Goal: Navigation & Orientation: Find specific page/section

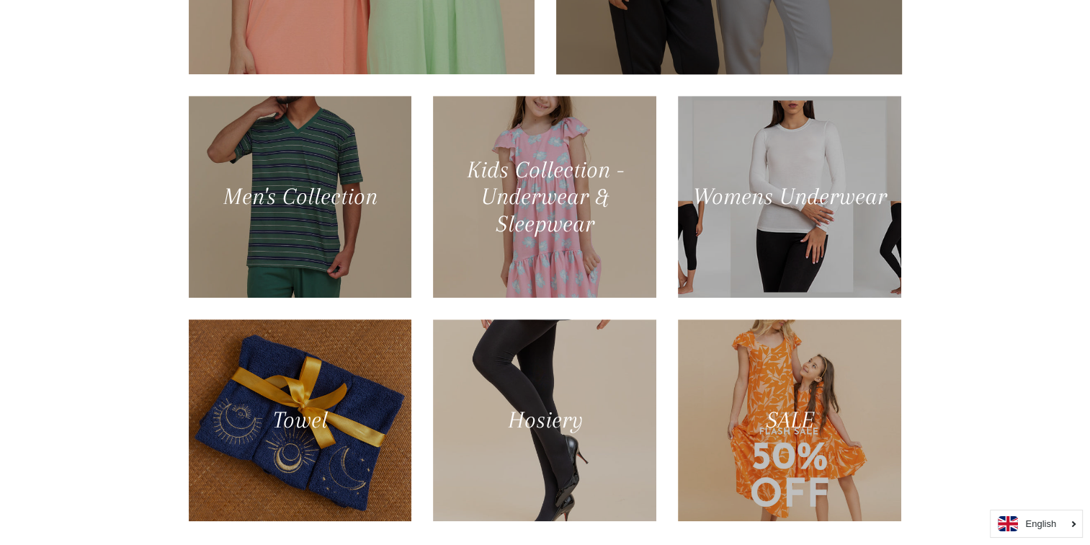
scroll to position [738, 0]
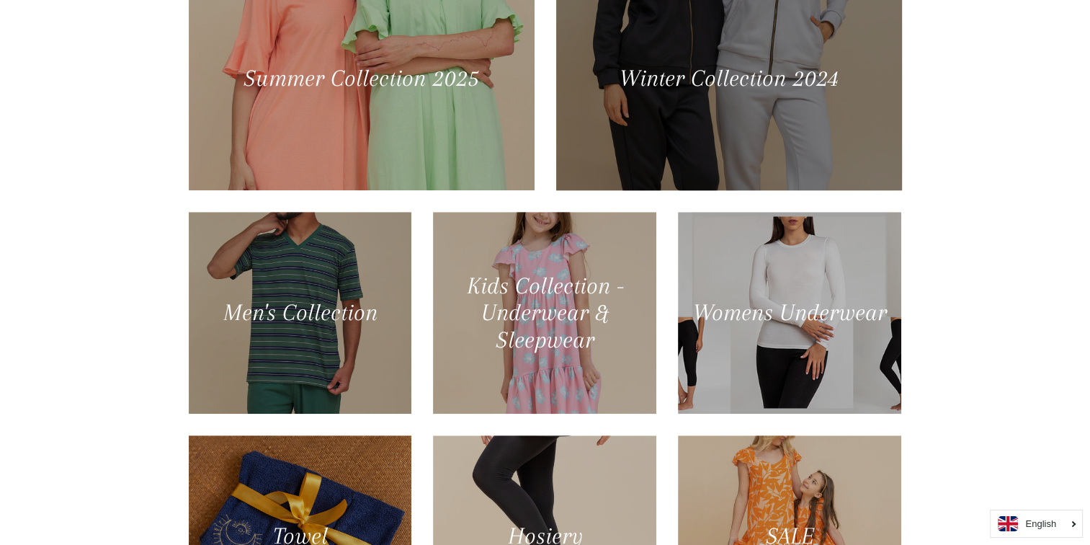
click at [785, 136] on div at bounding box center [728, 78] width 356 height 230
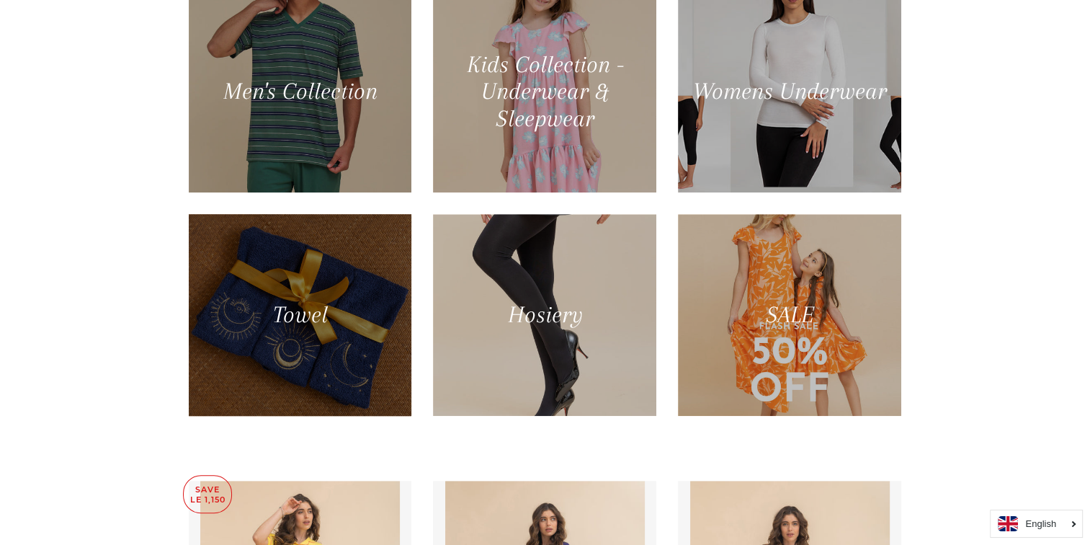
scroll to position [883, 0]
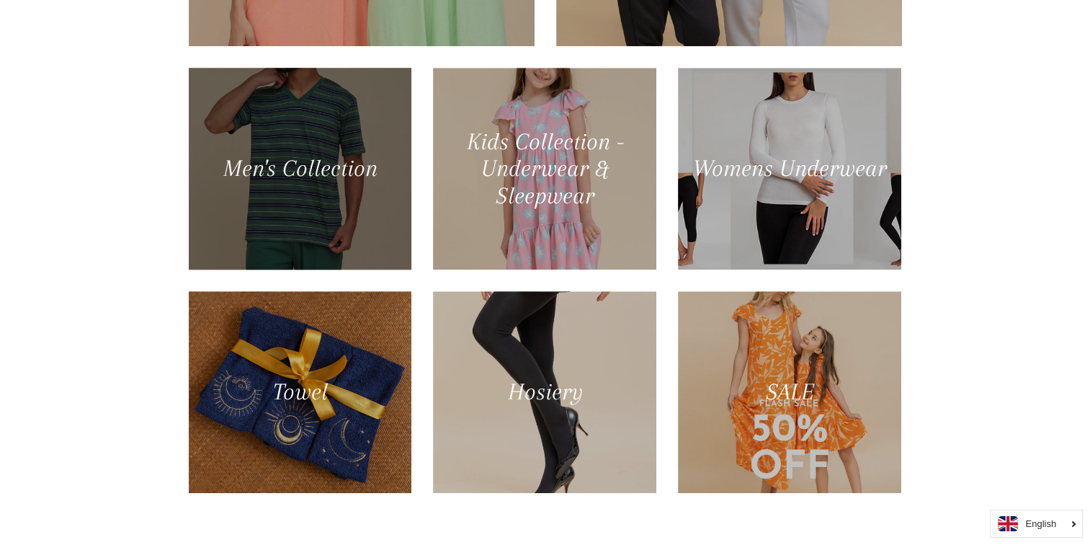
click at [285, 249] on div at bounding box center [300, 168] width 230 height 207
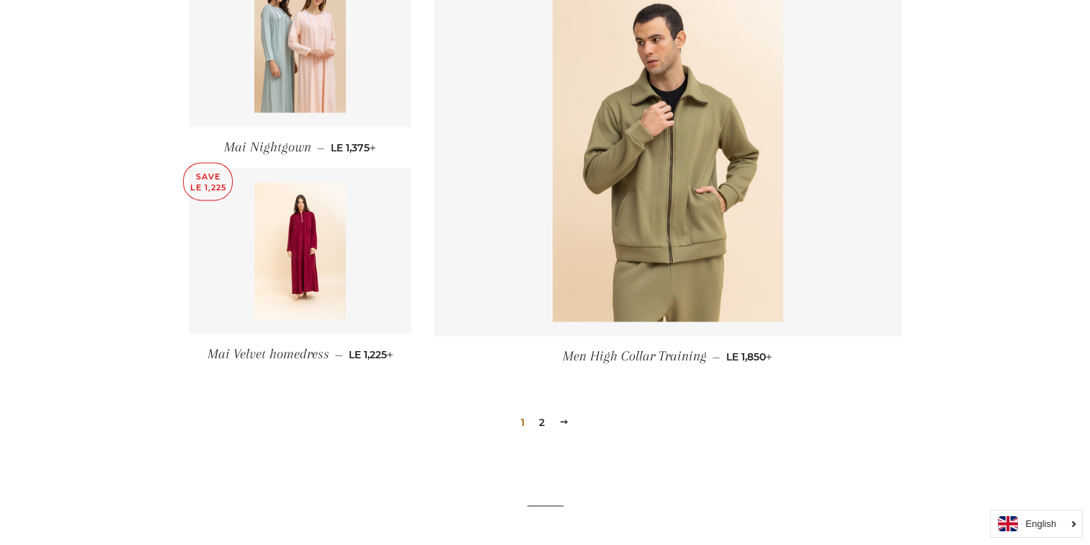
scroll to position [1873, 0]
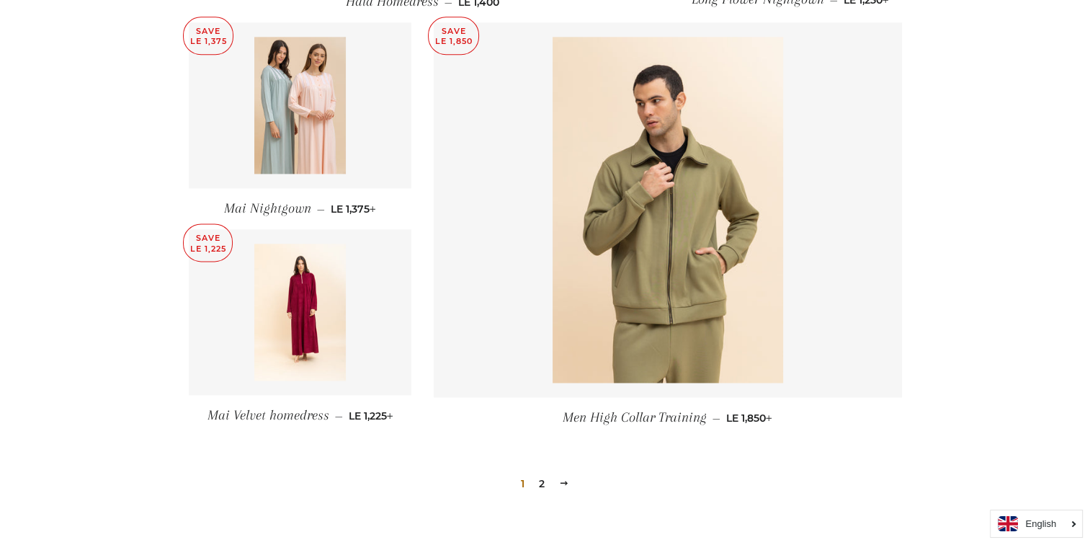
click at [539, 473] on link "2" at bounding box center [541, 484] width 17 height 22
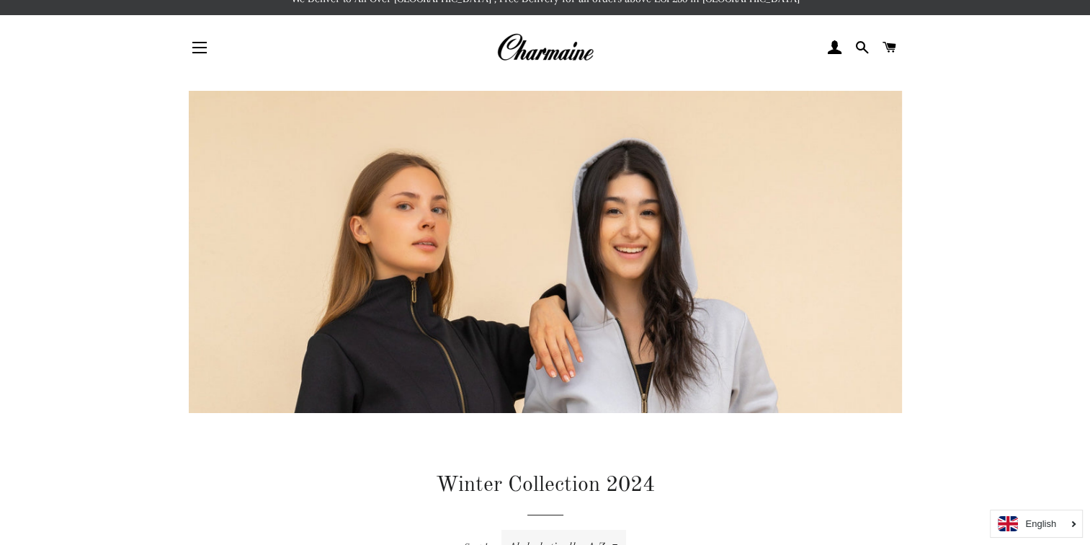
scroll to position [0, 0]
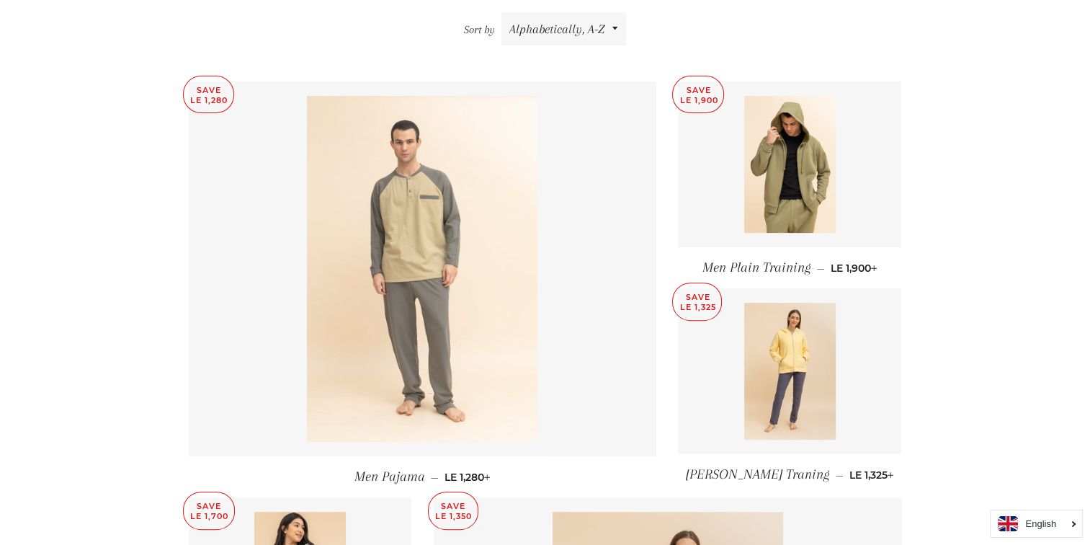
scroll to position [643, 0]
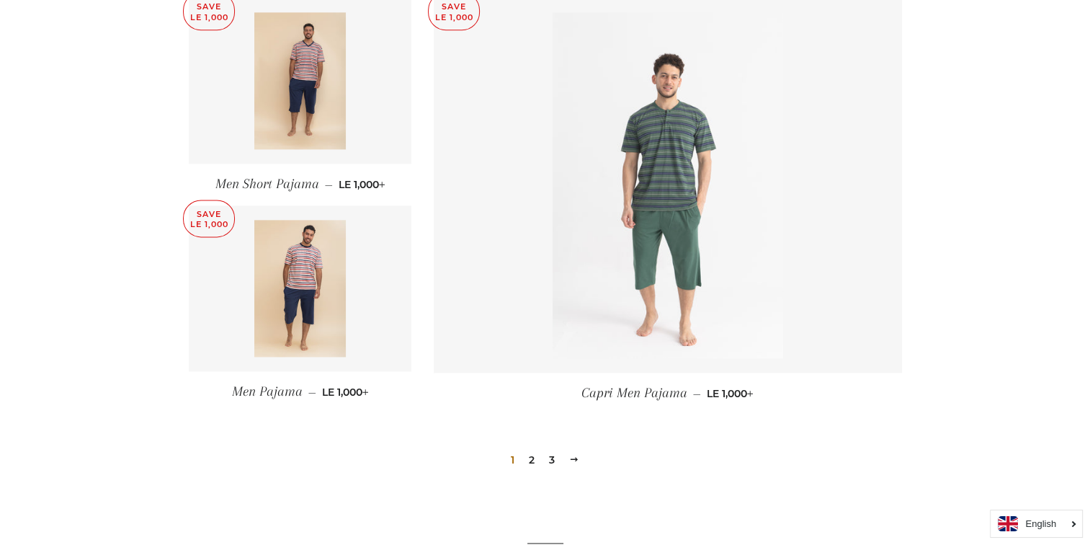
scroll to position [2017, 0]
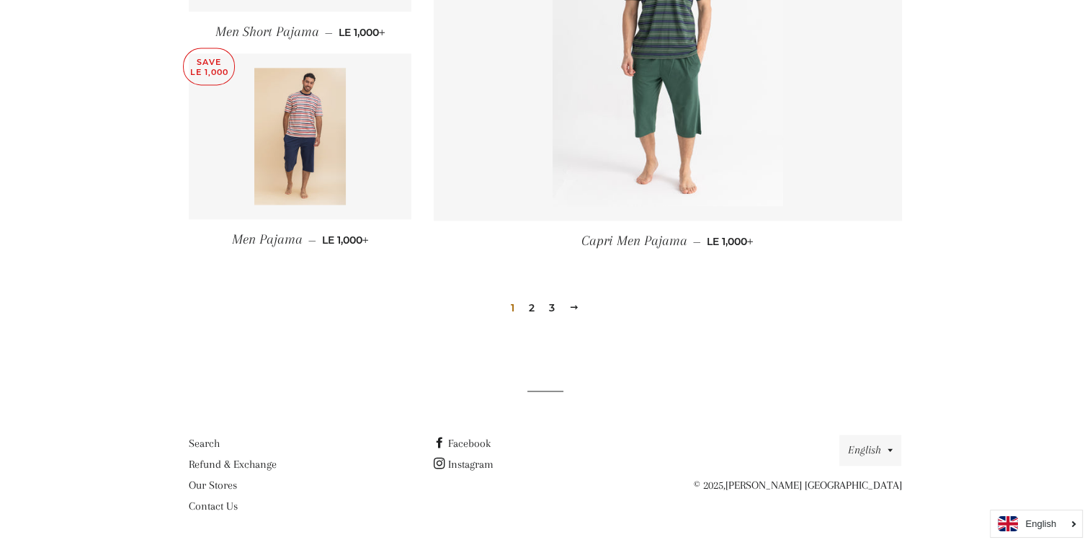
click at [531, 304] on link "2" at bounding box center [531, 308] width 17 height 22
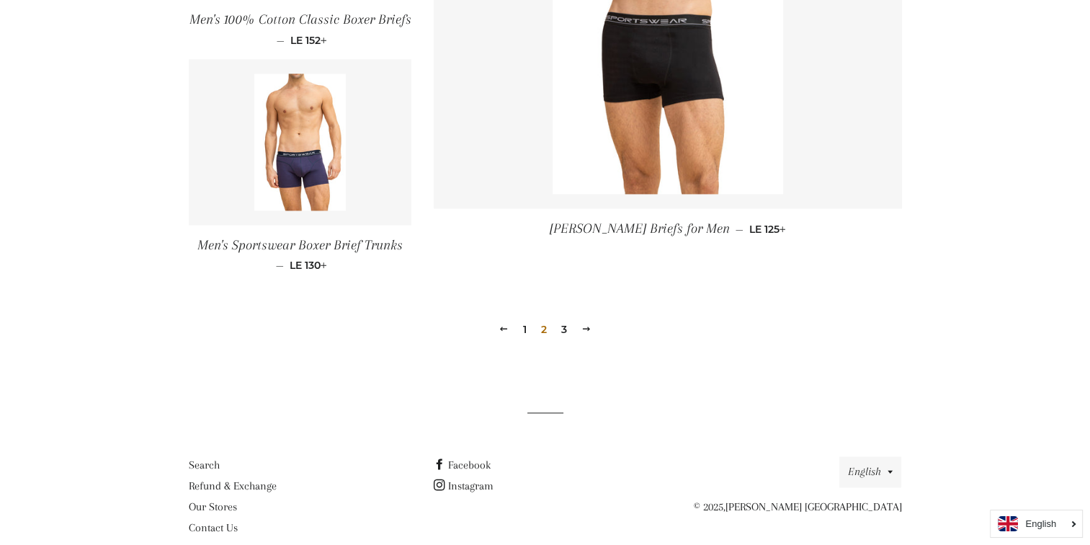
scroll to position [2142, 0]
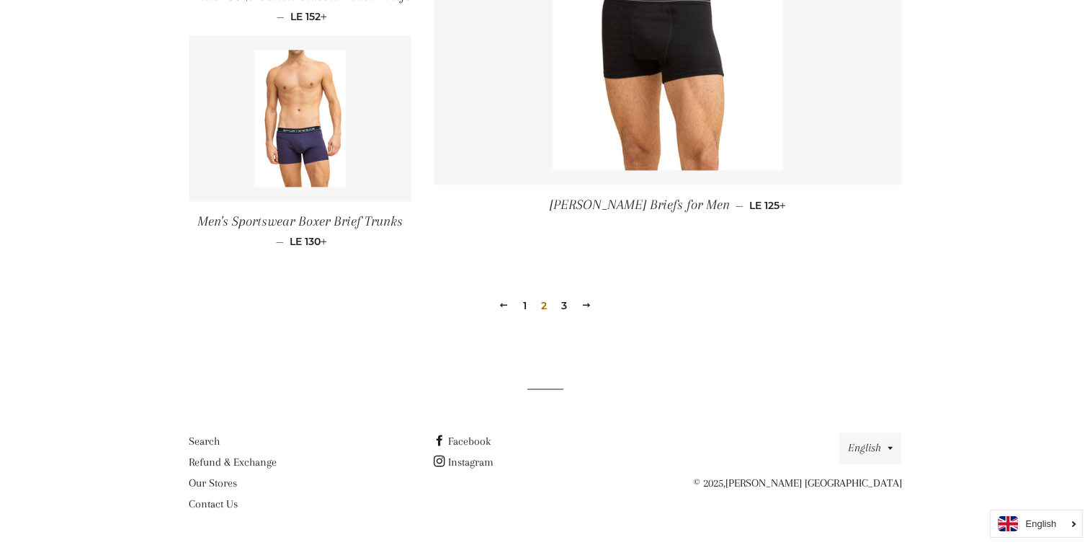
click at [561, 303] on link "3" at bounding box center [563, 306] width 17 height 22
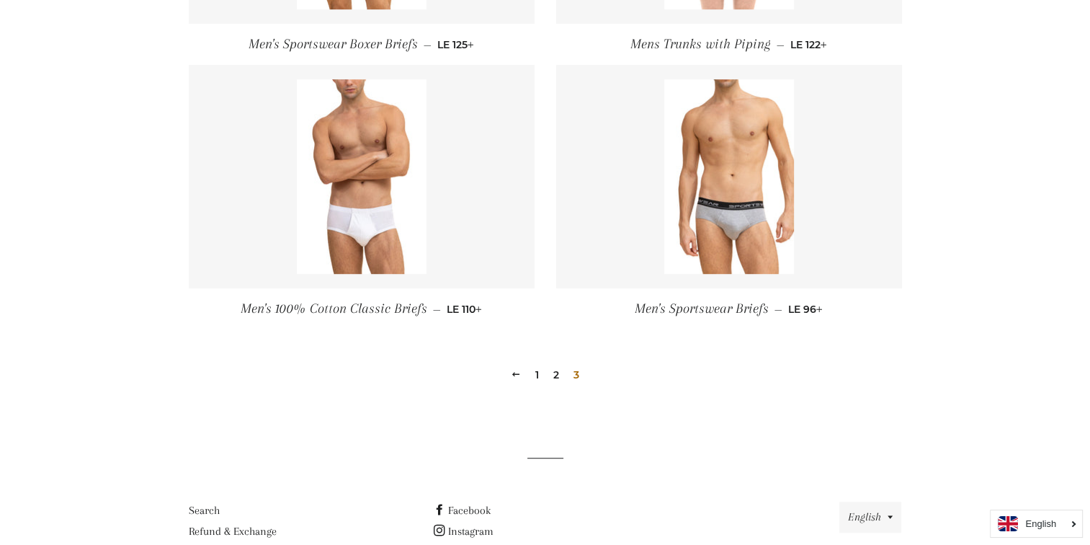
scroll to position [885, 0]
